Goal: Find specific page/section: Find specific page/section

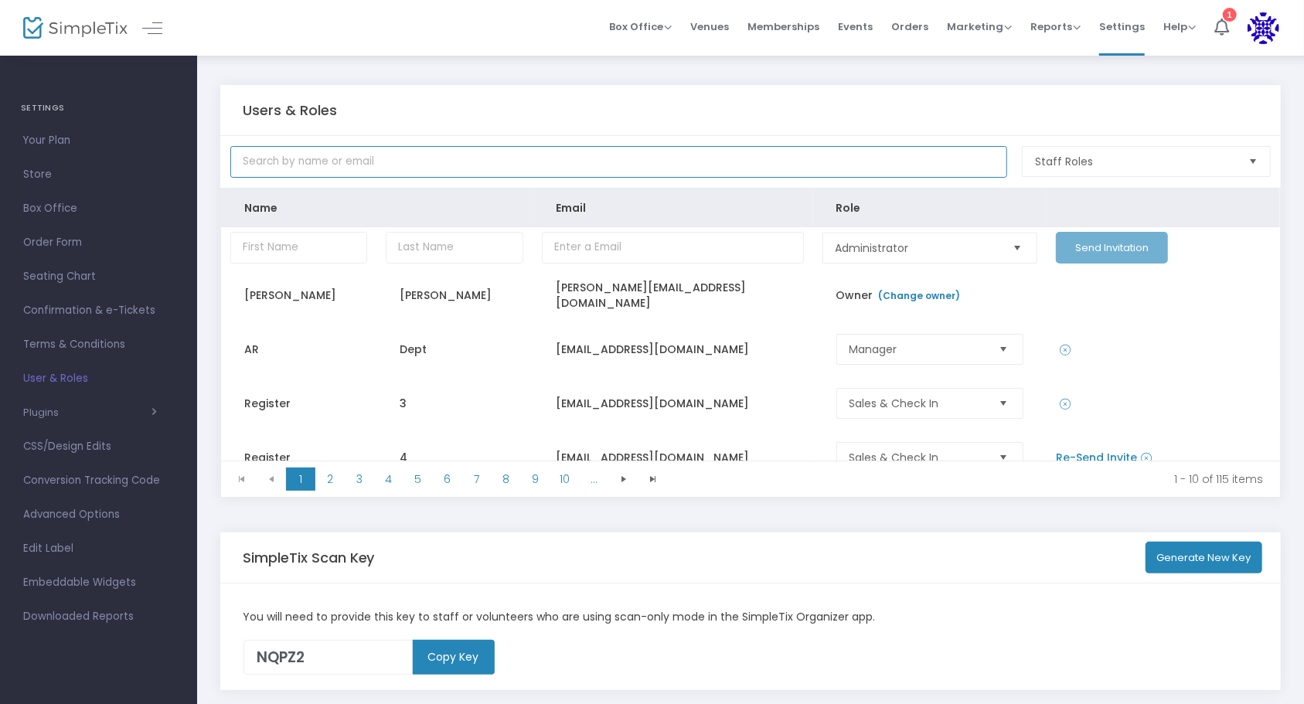
click at [360, 168] on input "text" at bounding box center [618, 162] width 777 height 32
type input "cnw"
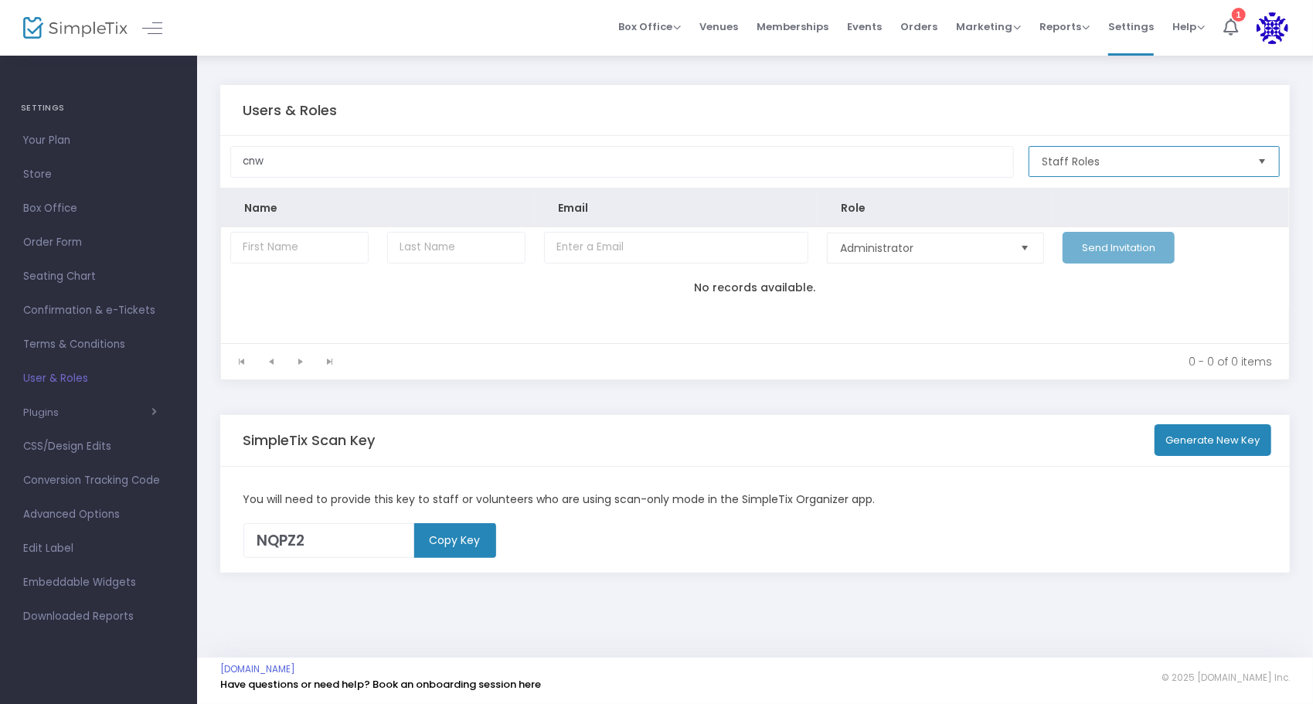
click at [1173, 158] on span "Staff Roles" at bounding box center [1143, 161] width 203 height 15
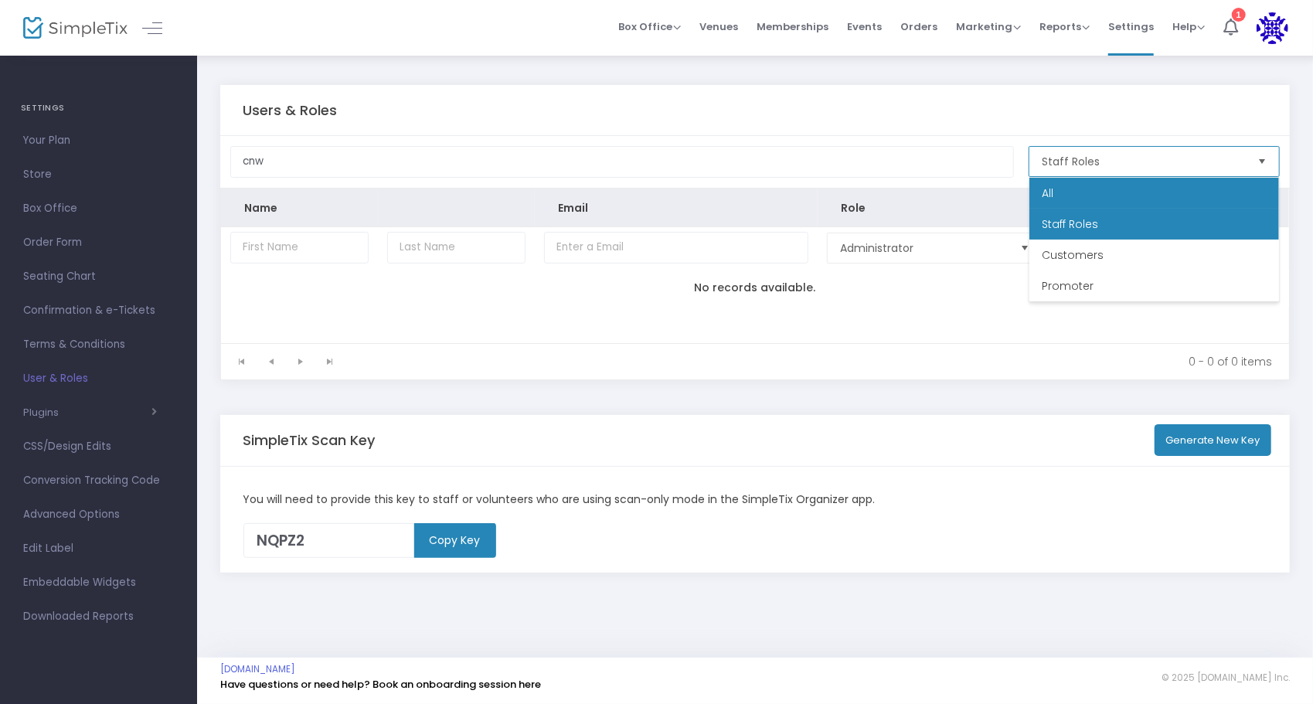
click at [1113, 185] on li "All" at bounding box center [1154, 193] width 250 height 31
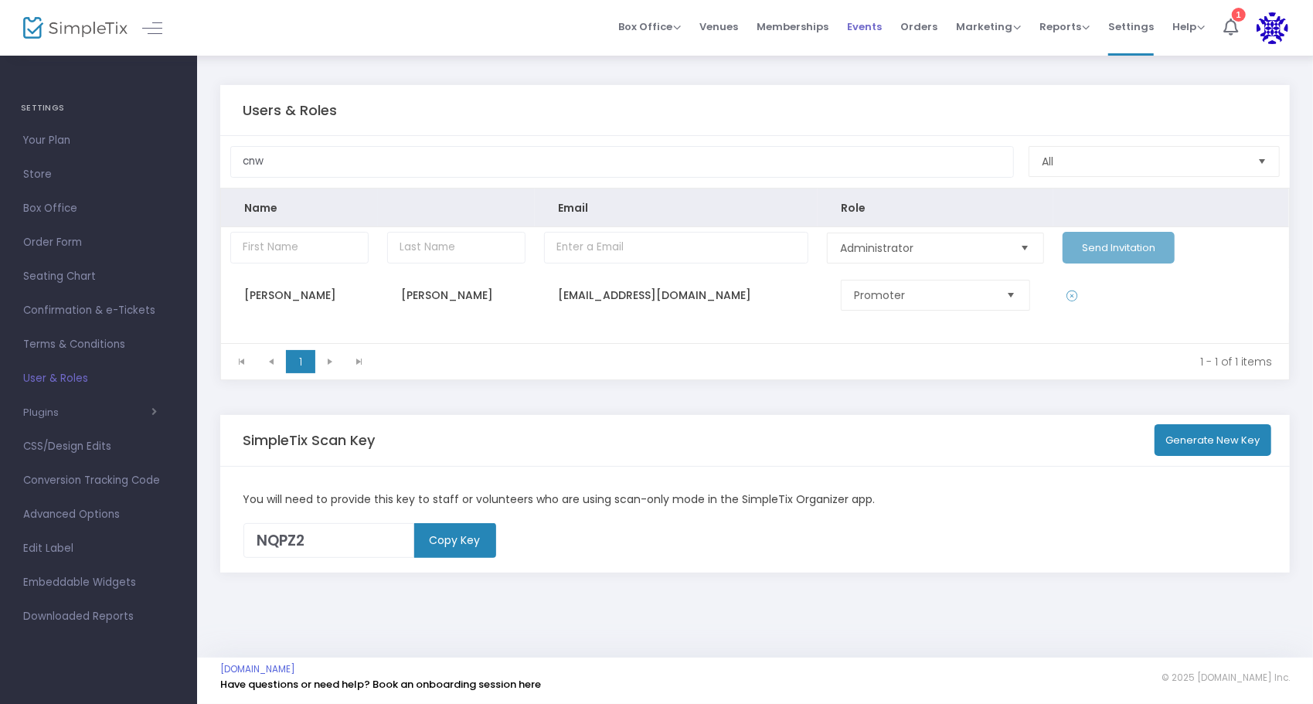
click at [856, 17] on span "Events" at bounding box center [864, 26] width 35 height 39
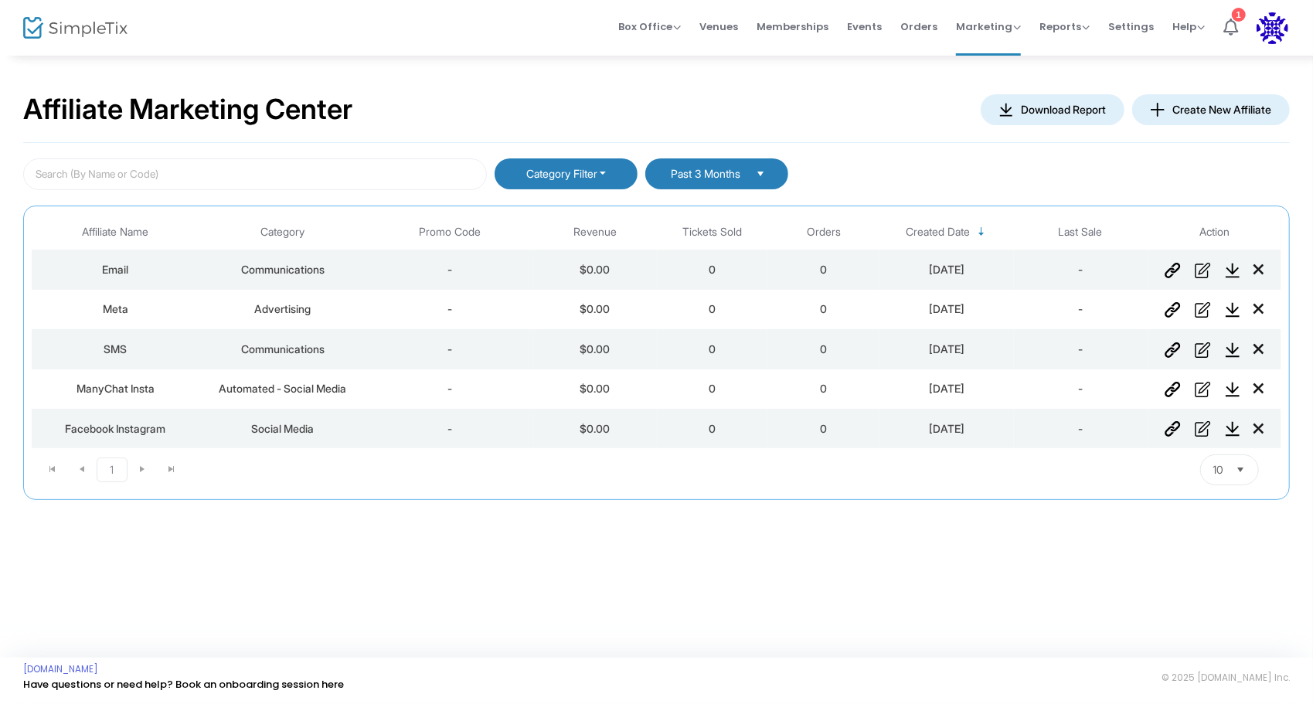
click at [141, 464] on kendo-pager-next-buttons at bounding box center [157, 470] width 59 height 25
